Goal: Task Accomplishment & Management: Use online tool/utility

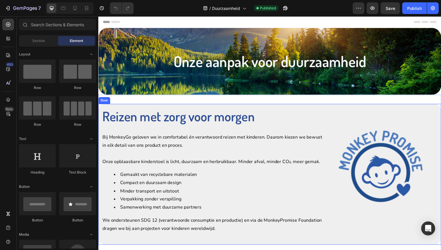
click at [330, 120] on div "Reizen met zorg voor morgen Heading Bij MonkeyGo geloven we in comfortabel én v…" at bounding box center [273, 178] width 350 height 144
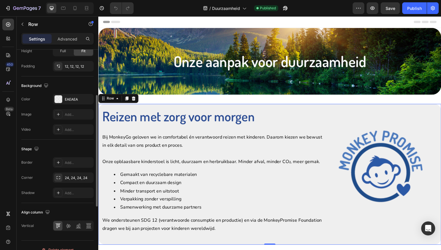
scroll to position [206, 0]
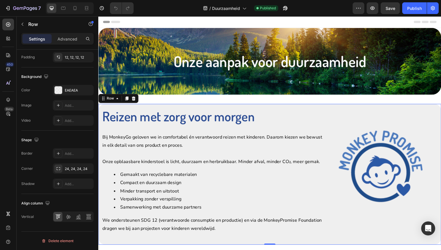
click at [326, 133] on div "Reizen met zorg voor morgen Heading Bij MonkeyGo geloven we in comfortabel én v…" at bounding box center [215, 177] width 227 height 137
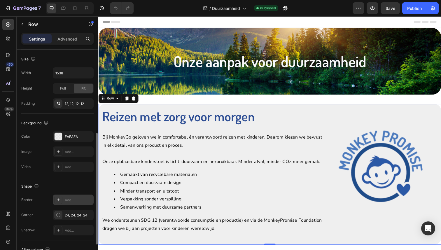
scroll to position [145, 0]
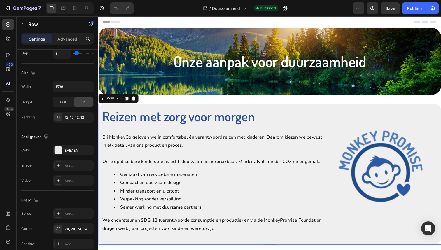
click at [271, 134] on div "Reizen met zorg voor morgen Heading Bij MonkeyGo geloven we in comfortabel én v…" at bounding box center [215, 177] width 227 height 137
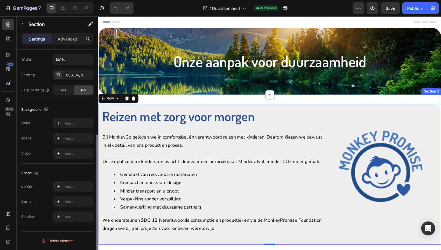
click at [288, 98] on div "Reizen met zorg voor morgen Heading Bij MonkeyGo geloven we in comfortabel én v…" at bounding box center [273, 178] width 350 height 163
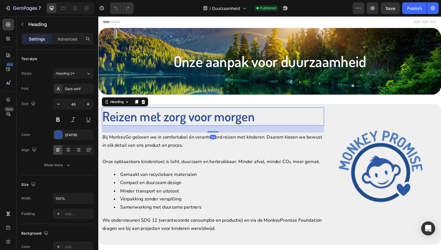
click at [288, 125] on h2 "Reizen met zorg voor morgen" at bounding box center [215, 118] width 227 height 19
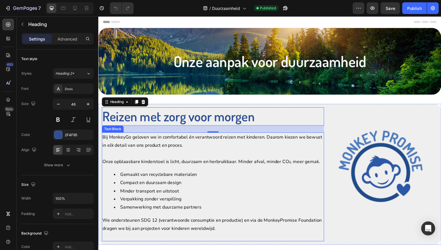
click at [328, 150] on div "Bij MonkeyGo geloven we in comfortabel én verantwoord reizen met kinderen. Daar…" at bounding box center [215, 191] width 227 height 112
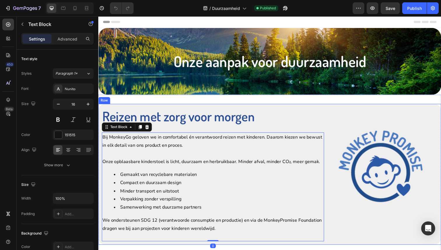
click at [330, 150] on div "Reizen met zorg voor morgen Heading Bij MonkeyGo geloven we in comfortabel én v…" at bounding box center [273, 178] width 350 height 144
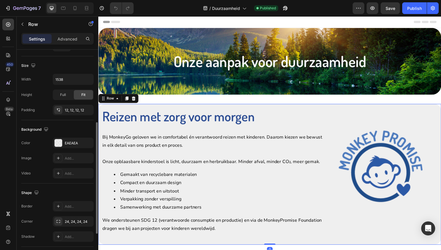
scroll to position [157, 0]
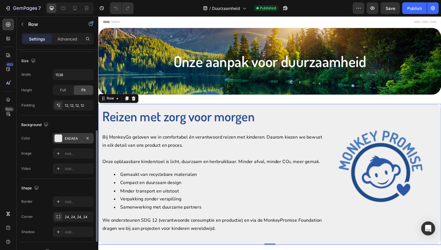
click at [70, 142] on div "EAEAEA" at bounding box center [73, 138] width 41 height 11
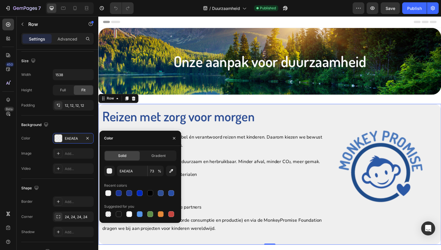
click at [116, 172] on div "EAEAEA 73 %" at bounding box center [140, 171] width 72 height 11
click at [113, 172] on button "button" at bounding box center [109, 171] width 11 height 11
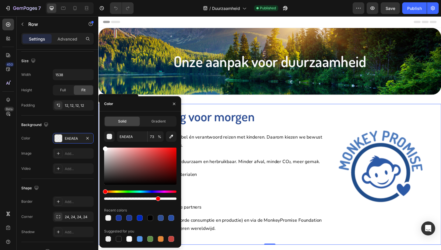
drag, startPoint x: 106, startPoint y: 152, endPoint x: 104, endPoint y: 145, distance: 7.6
click at [104, 145] on div "Solid Gradient EAEAEA 73 % Recent colors Suggested for you" at bounding box center [141, 179] width 82 height 127
click at [139, 242] on div at bounding box center [140, 239] width 6 height 6
type input "5594E7"
type input "100"
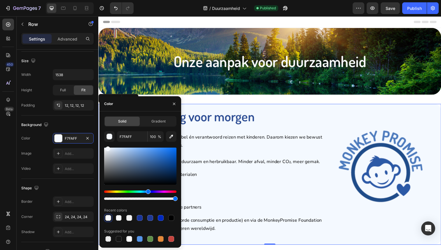
drag, startPoint x: 151, startPoint y: 153, endPoint x: 108, endPoint y: 145, distance: 44.3
click at [108, 145] on div "F7FAFF 100 % Recent colors Suggested for you" at bounding box center [140, 187] width 72 height 112
click at [174, 101] on button "button" at bounding box center [174, 103] width 9 height 9
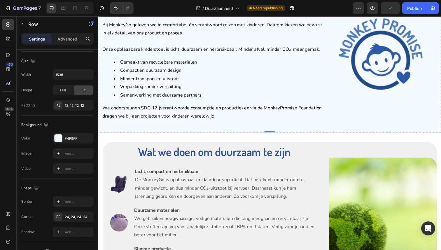
scroll to position [119, 0]
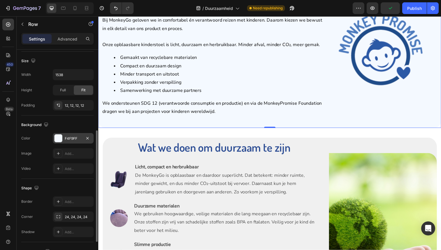
click at [74, 139] on div "F4F9FF" at bounding box center [73, 138] width 17 height 5
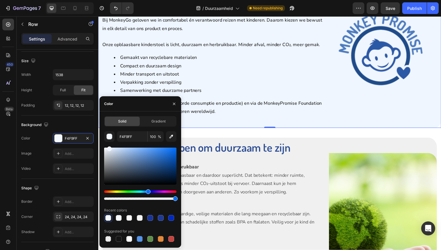
drag, startPoint x: 109, startPoint y: 149, endPoint x: 109, endPoint y: 143, distance: 6.1
click at [109, 143] on div "F4F9FF 100 % Recent colors Suggested for you" at bounding box center [140, 187] width 72 height 112
type input "EFF6FF"
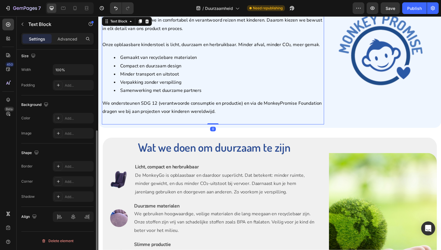
click at [304, 77] on li "Minder transport en uitstoot" at bounding box center [221, 76] width 214 height 8
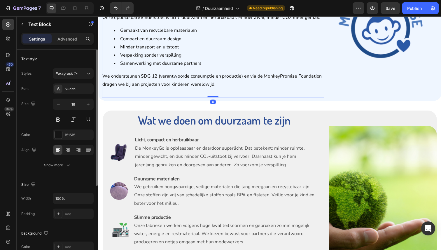
scroll to position [162, 0]
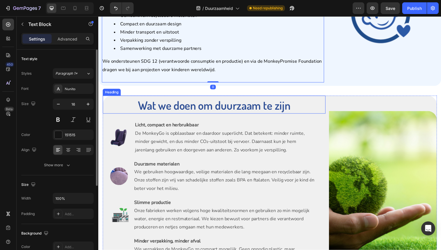
click at [327, 104] on h2 "Wat we doen om duurzaam te zijn" at bounding box center [217, 107] width 228 height 18
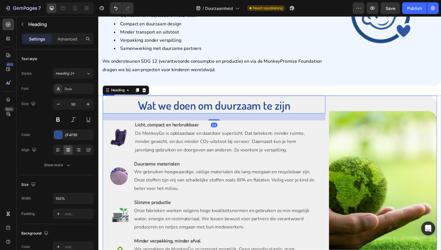
click at [335, 104] on div "Image" at bounding box center [387, 191] width 114 height 186
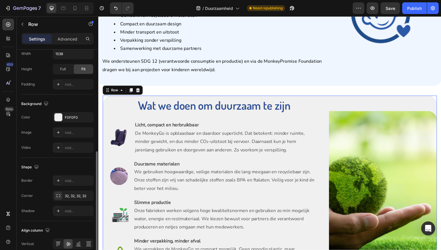
scroll to position [185, 0]
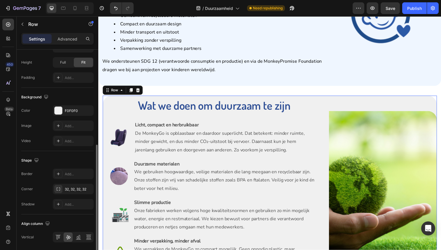
click at [74, 119] on div "The changes might be hidden by the video. Color F0F0F0 Image Add... Video Add..." at bounding box center [57, 125] width 72 height 41
click at [75, 111] on div "F0F0F0" at bounding box center [73, 110] width 17 height 5
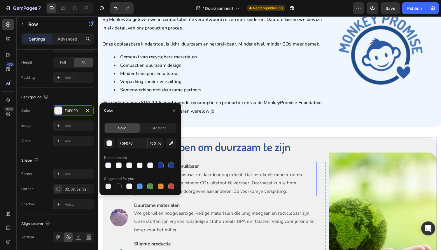
scroll to position [108, 0]
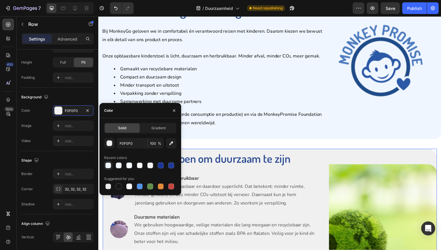
click at [107, 166] on div at bounding box center [108, 166] width 6 height 6
type input "EFF6FF"
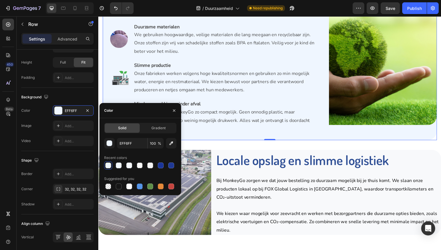
scroll to position [343, 0]
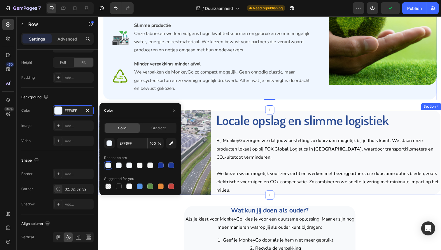
click at [217, 141] on div "Image Locale opslag en slimme logistiek Heading Bij MonkeyGo zorgen we dat jouw…" at bounding box center [273, 155] width 350 height 87
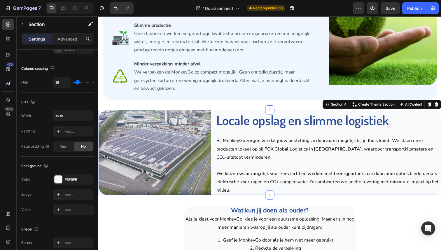
scroll to position [206, 0]
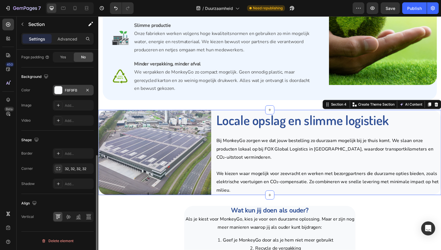
click at [63, 93] on div "F8F9FB" at bounding box center [73, 90] width 41 height 11
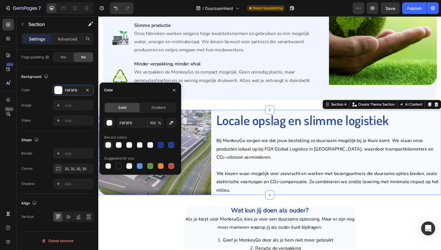
click at [110, 146] on div at bounding box center [108, 145] width 6 height 6
type input "EFF6FF"
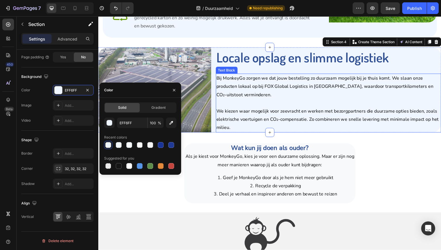
scroll to position [434, 0]
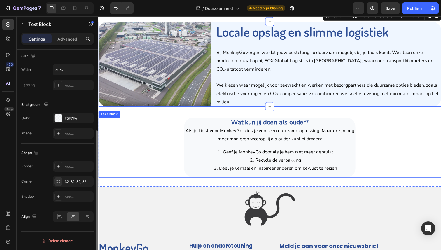
click at [208, 169] on li "Deel je verhaal en inspireer anderen om bewust te reizen" at bounding box center [279, 172] width 162 height 8
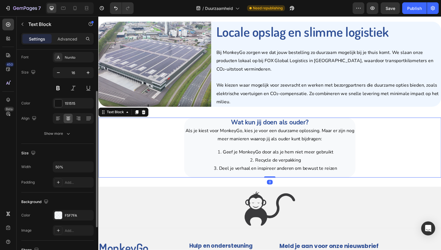
scroll to position [58, 0]
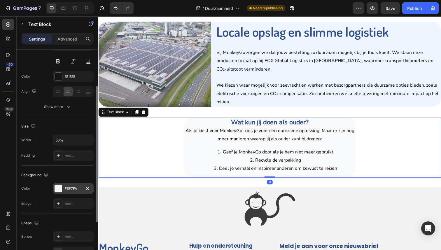
click at [77, 187] on div "F5F7FA" at bounding box center [73, 188] width 17 height 5
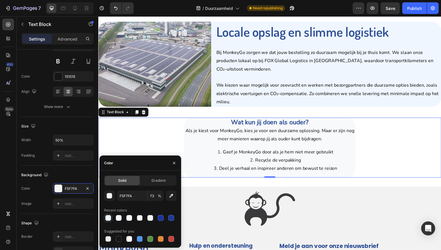
click at [111, 216] on div at bounding box center [108, 218] width 6 height 6
type input "EFF6FF"
type input "100"
click at [175, 163] on icon "button" at bounding box center [174, 163] width 5 height 5
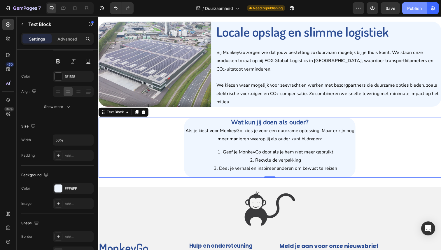
click at [412, 10] on div "Publish" at bounding box center [415, 8] width 15 height 6
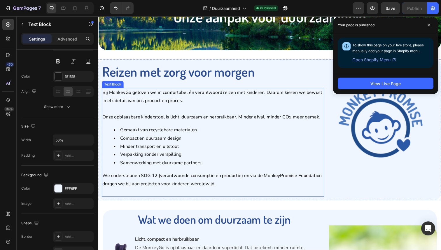
scroll to position [46, 0]
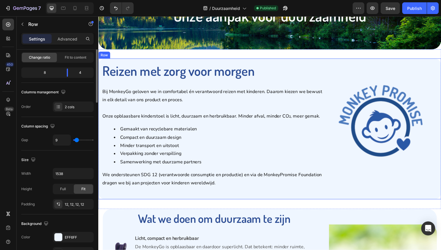
click at [334, 200] on div "Image" at bounding box center [389, 131] width 114 height 137
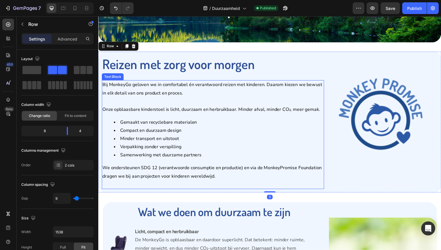
scroll to position [49, 0]
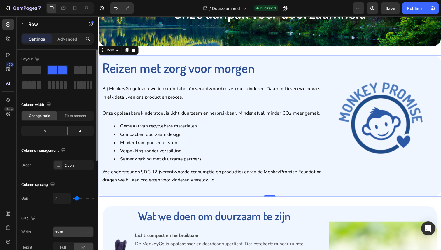
click at [68, 233] on input "1538" at bounding box center [73, 232] width 40 height 11
click at [83, 233] on button "button" at bounding box center [88, 232] width 11 height 11
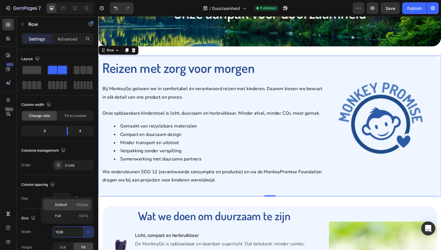
click at [73, 210] on div "Default 1200px" at bounding box center [67, 215] width 48 height 11
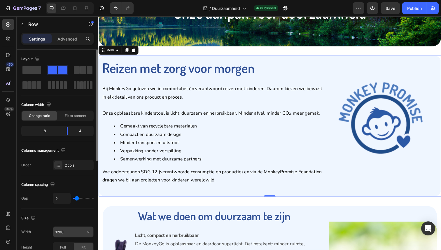
click at [88, 231] on icon "button" at bounding box center [88, 232] width 6 height 6
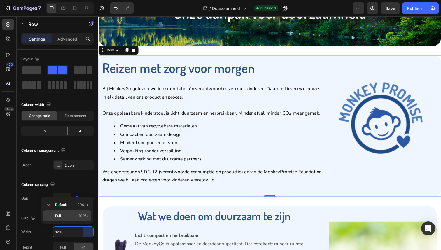
click at [76, 220] on div "Full 100%" at bounding box center [67, 215] width 48 height 11
type input "100%"
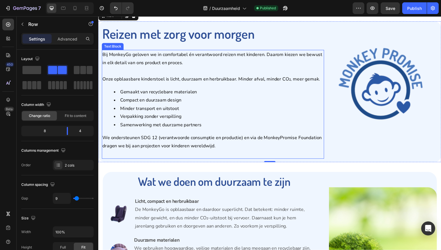
scroll to position [91, 0]
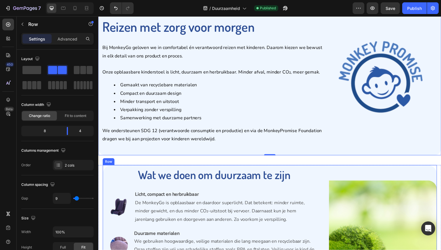
click at [331, 155] on div "Reizen met zorg voor morgen Heading Bij MonkeyGo geloven we in comfortabel én v…" at bounding box center [273, 87] width 350 height 144
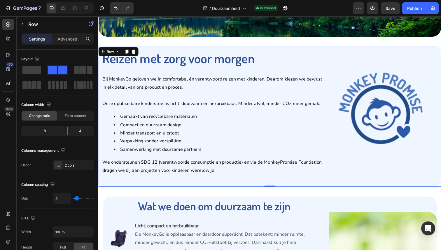
scroll to position [52, 0]
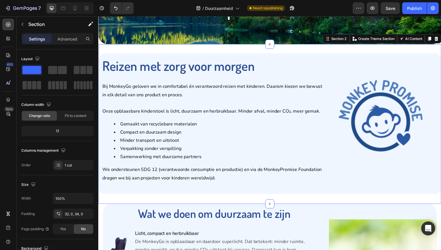
click at [347, 49] on div "Reizen met zorg voor morgen Heading Bij MonkeyGo geloven we in comfortabel én v…" at bounding box center [273, 126] width 350 height 163
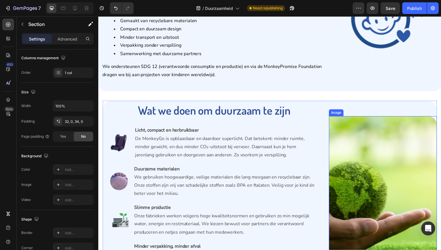
scroll to position [157, 0]
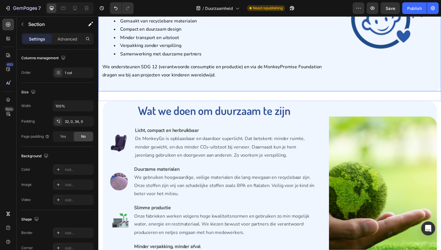
click at [320, 91] on div "Reizen met zorg voor morgen Heading Bij MonkeyGo geloven we in comfortabel én v…" at bounding box center [273, 21] width 350 height 144
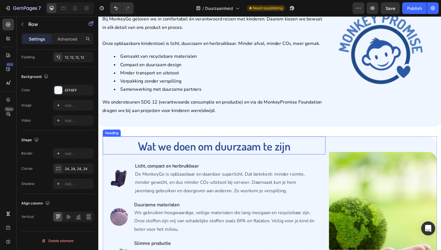
scroll to position [114, 0]
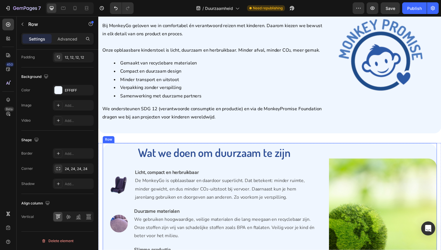
click at [332, 157] on div "Image" at bounding box center [387, 239] width 114 height 186
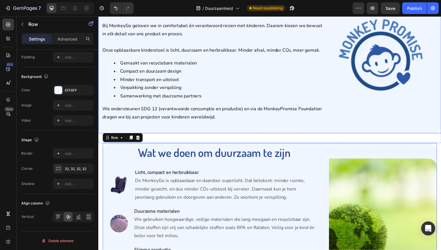
click at [237, 134] on div "Reizen met zorg voor morgen Heading Bij MonkeyGo geloven we in comfortabel én v…" at bounding box center [273, 64] width 350 height 144
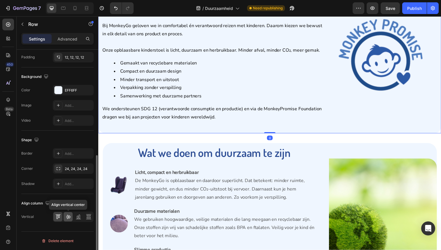
click at [69, 219] on icon at bounding box center [68, 217] width 6 height 6
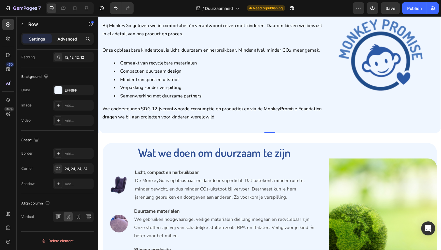
click at [75, 38] on p "Advanced" at bounding box center [68, 39] width 20 height 6
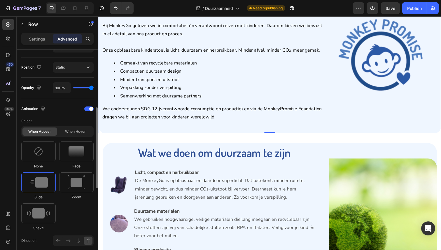
scroll to position [0, 0]
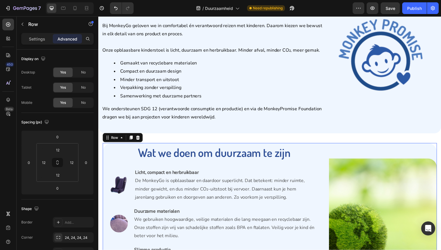
click at [331, 165] on div "Image" at bounding box center [387, 239] width 114 height 186
click at [304, 133] on div "Reizen met zorg voor morgen Heading Bij MonkeyGo geloven we in comfortabel én v…" at bounding box center [273, 64] width 350 height 144
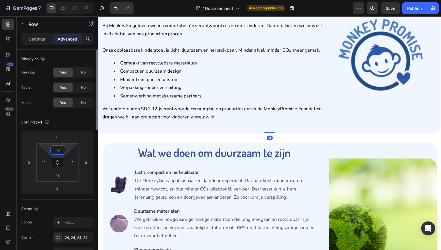
click at [68, 0] on html "7 Version history / Duurzaamheid Need republishing Preview Save Publish 450 Bet…" at bounding box center [220, 0] width 441 height 0
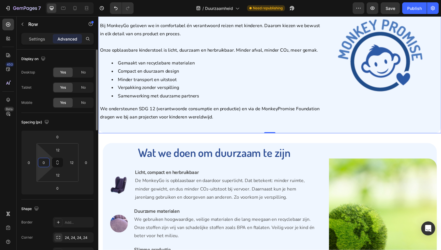
drag, startPoint x: 45, startPoint y: 156, endPoint x: 48, endPoint y: 171, distance: 15.5
click at [48, 0] on html "7 Version history / Duurzaamheid Need republishing Preview Save Publish 450 Bet…" at bounding box center [220, 0] width 441 height 0
type input "12"
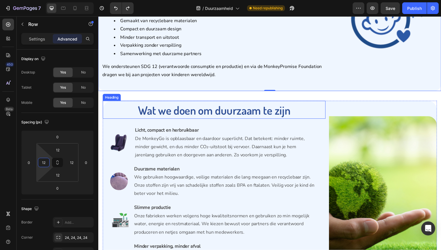
scroll to position [153, 0]
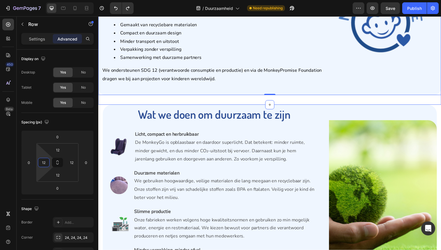
click at [283, 102] on div "Reizen met zorg voor morgen Heading Bij MonkeyGo geloven we in comfortabel én v…" at bounding box center [273, 25] width 350 height 163
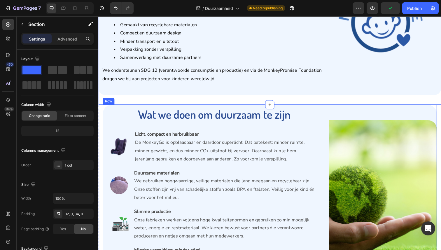
click at [333, 123] on div "Image" at bounding box center [387, 200] width 114 height 186
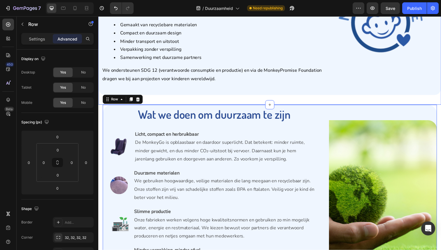
click at [366, 101] on div "Reizen met zorg voor morgen Heading Bij MonkeyGo geloven we in comfortabel én v…" at bounding box center [273, 25] width 350 height 163
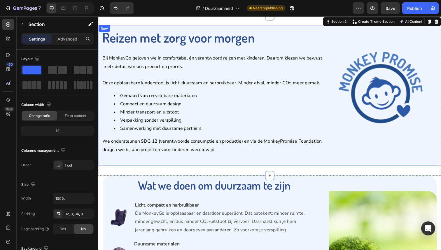
scroll to position [49, 0]
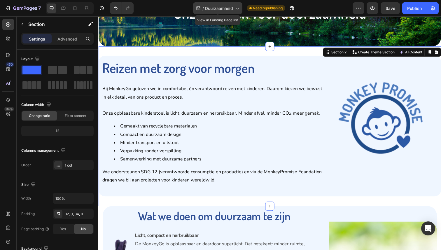
click at [223, 6] on span "Duurzaamheid" at bounding box center [219, 8] width 28 height 6
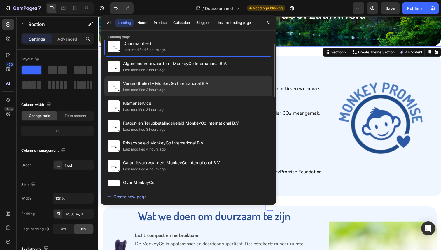
scroll to position [13, 0]
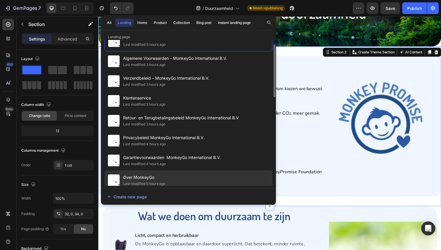
click at [149, 179] on span "Over MonkeyGo" at bounding box center [144, 177] width 42 height 7
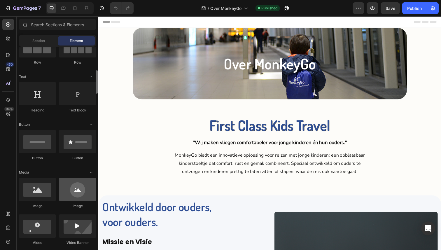
scroll to position [79, 0]
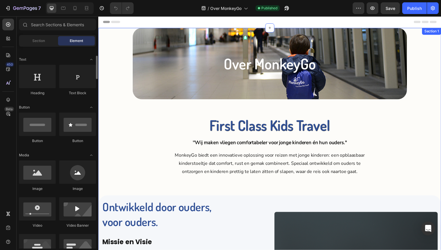
click at [144, 195] on div "Over MonkeyGo Heading Hero Banner First Class Kids Travel Heading ''Wij maken v…" at bounding box center [273, 236] width 350 height 417
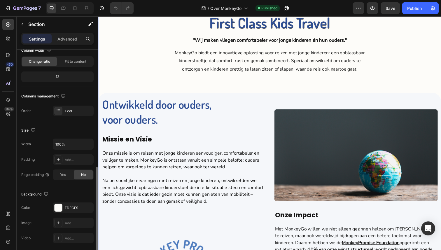
scroll to position [139, 0]
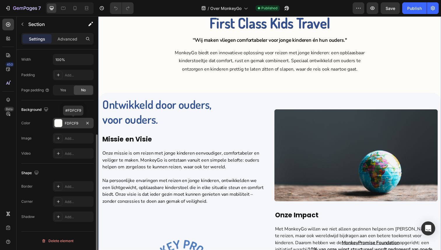
click at [71, 127] on div "FDFCF9" at bounding box center [73, 123] width 41 height 11
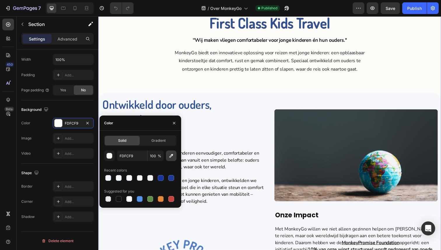
click at [168, 156] on button "button" at bounding box center [171, 156] width 11 height 11
click at [171, 157] on icon "button" at bounding box center [171, 156] width 6 height 6
type input "F5F7FA"
click at [173, 124] on icon "button" at bounding box center [174, 123] width 2 height 2
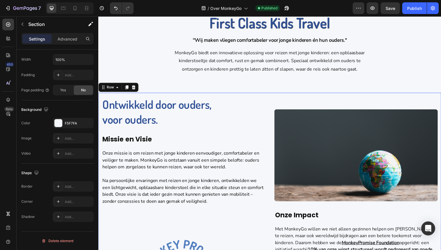
click at [275, 138] on div "Ontwikkeld door ouders, voor ouders. Heading [PERSON_NAME] en Visie Heading Onz…" at bounding box center [273, 210] width 350 height 231
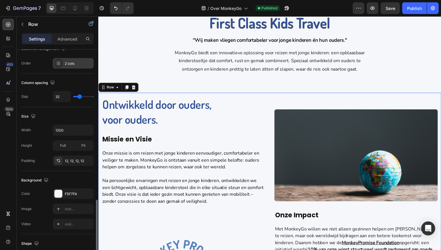
scroll to position [204, 0]
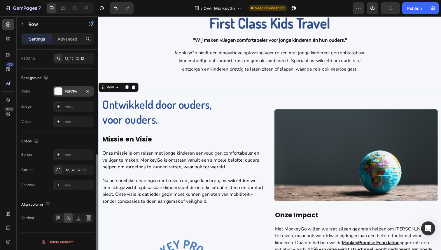
click at [71, 96] on div "F5F7FA" at bounding box center [73, 91] width 41 height 11
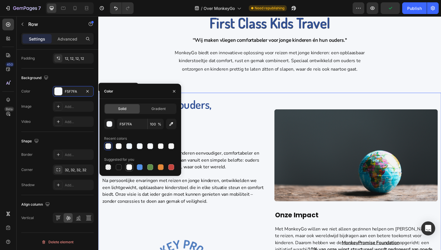
click at [131, 166] on div at bounding box center [129, 167] width 6 height 6
type input "FFFFFF"
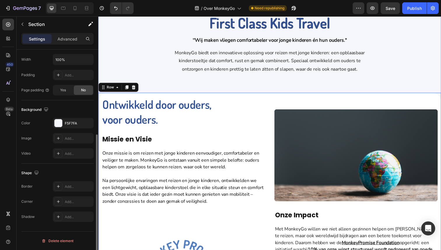
click at [269, 94] on div "Over MonkeyGo Heading Hero Banner First Class Kids Travel Heading ''Wij maken v…" at bounding box center [273, 132] width 350 height 417
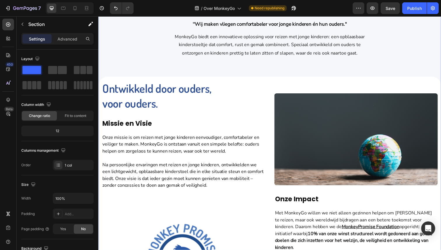
scroll to position [127, 0]
